Goal: Find specific page/section: Find specific page/section

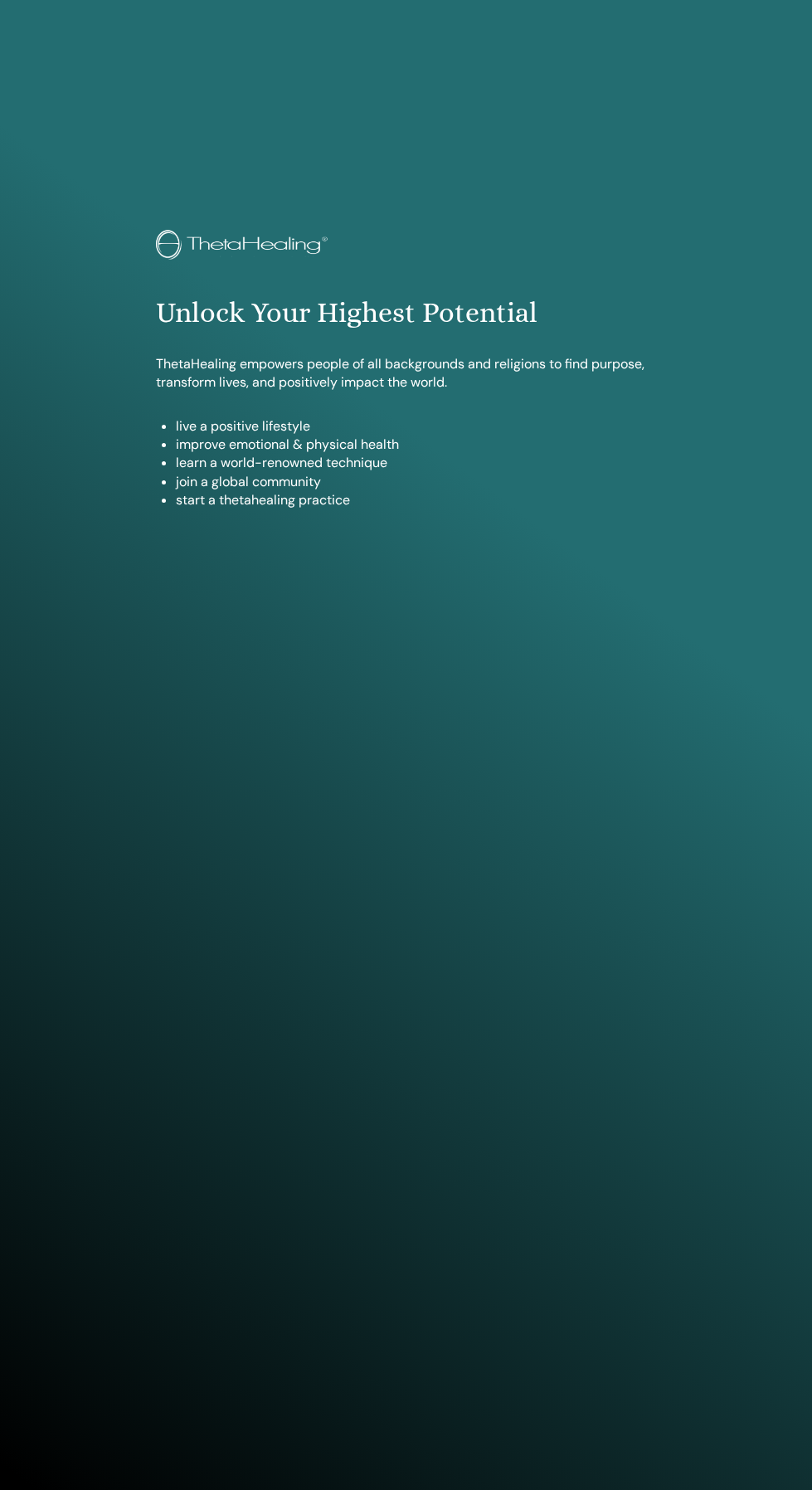
scroll to position [1355, 0]
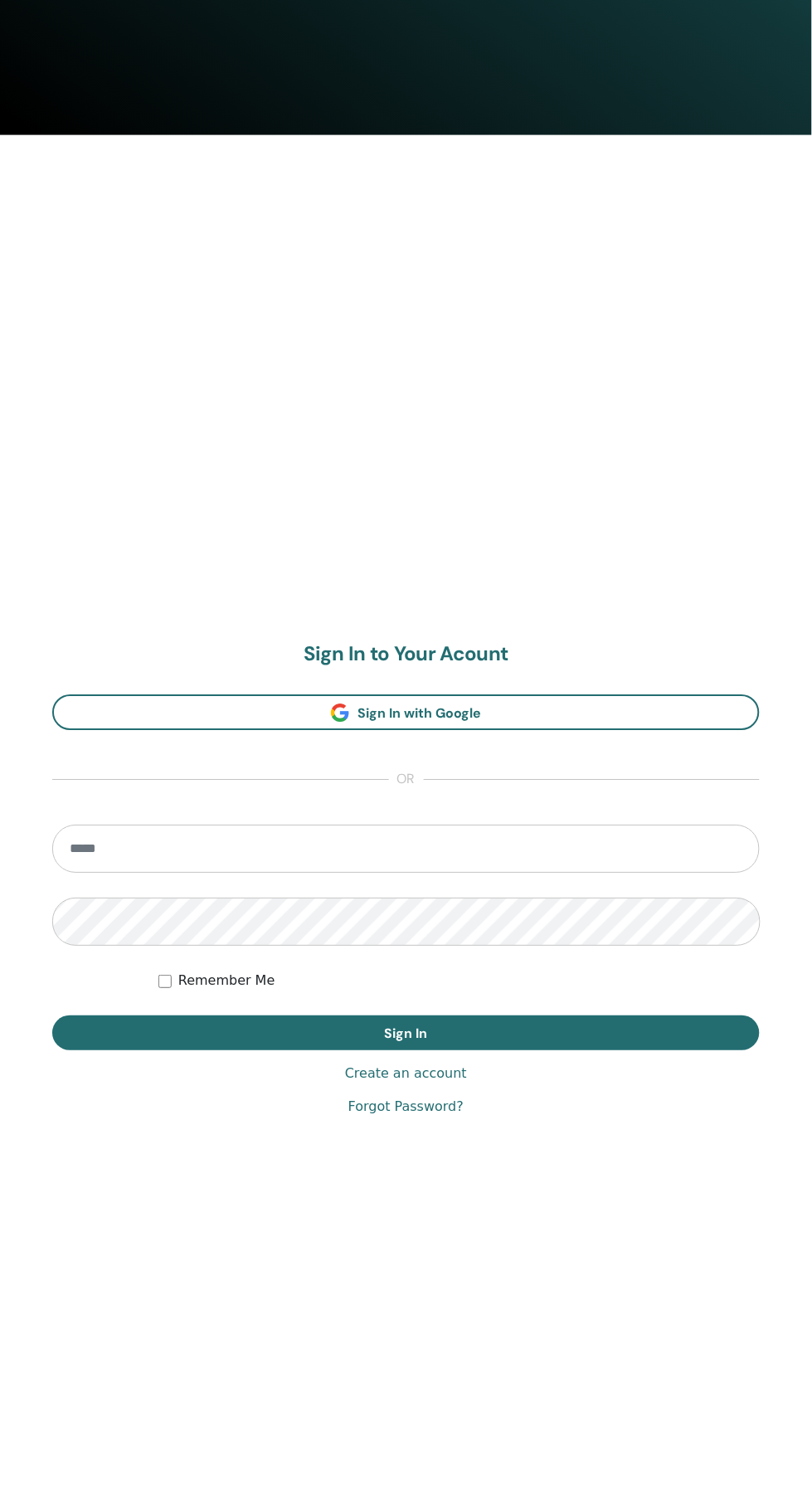
click at [561, 840] on input "email" at bounding box center [406, 849] width 708 height 48
type input "**********"
click at [53, 1017] on button "Sign In" at bounding box center [406, 1034] width 708 height 35
